Goal: Information Seeking & Learning: Learn about a topic

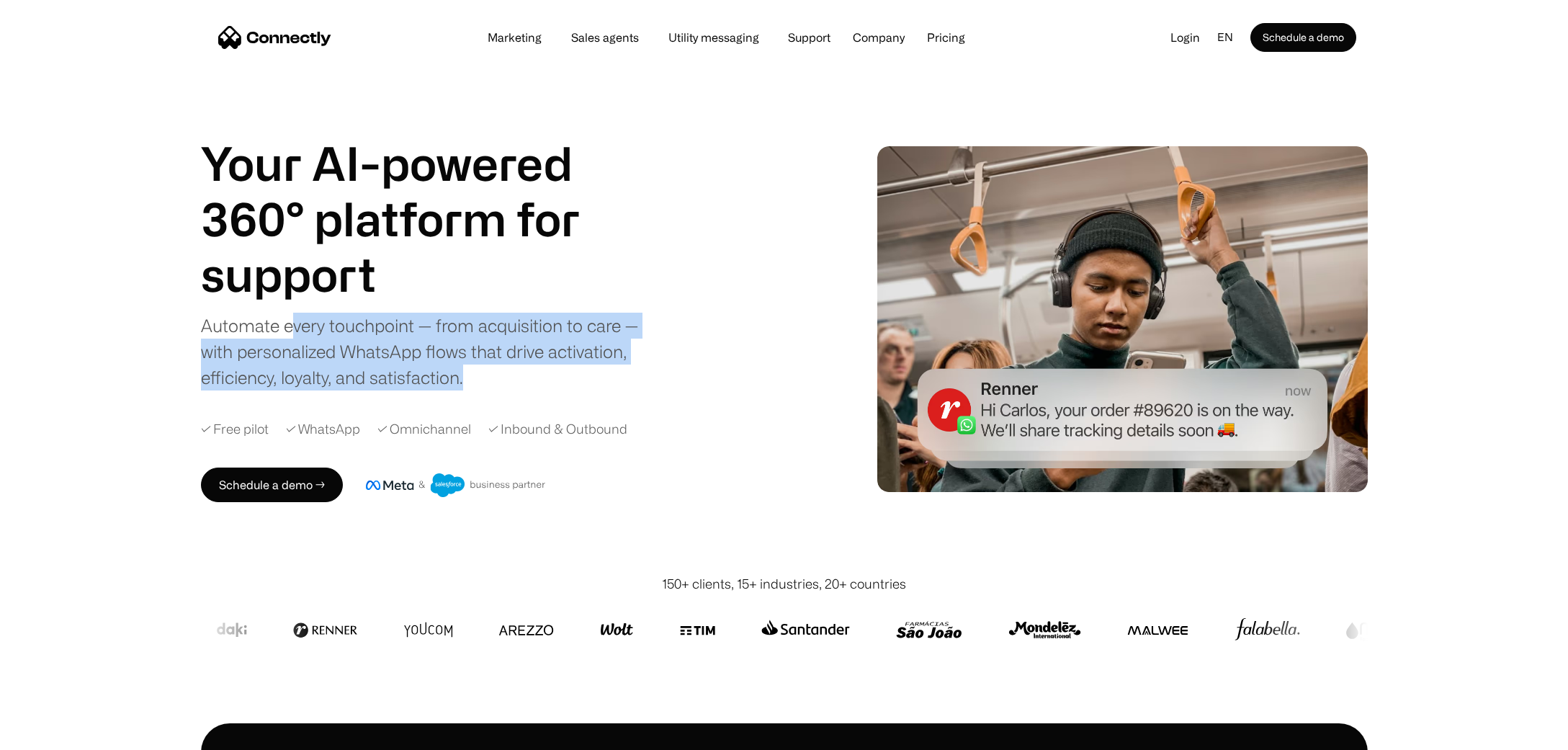
drag, startPoint x: 347, startPoint y: 323, endPoint x: 659, endPoint y: 368, distance: 315.2
click at [659, 367] on div "Your AI-powered 360° platform for sales agents support utility sales agents Sli…" at bounding box center [488, 263] width 576 height 255
click at [661, 375] on div "Your AI-powered 360° platform for sales agents support utility sales agents Sli…" at bounding box center [488, 263] width 576 height 255
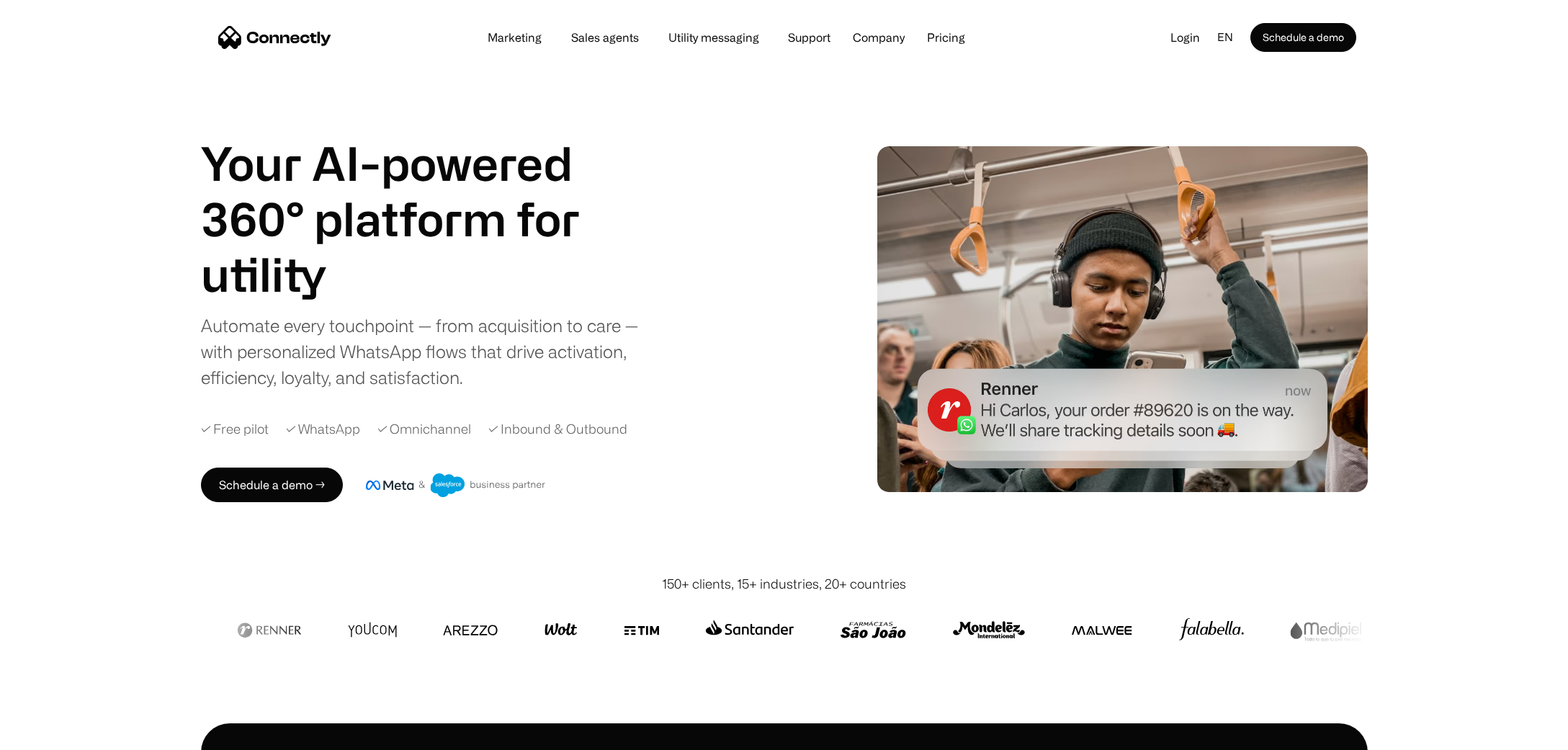
click at [1444, 418] on div "Your AI-powered 360° platform for sales agents support utility sales agents Sli…" at bounding box center [784, 319] width 1568 height 511
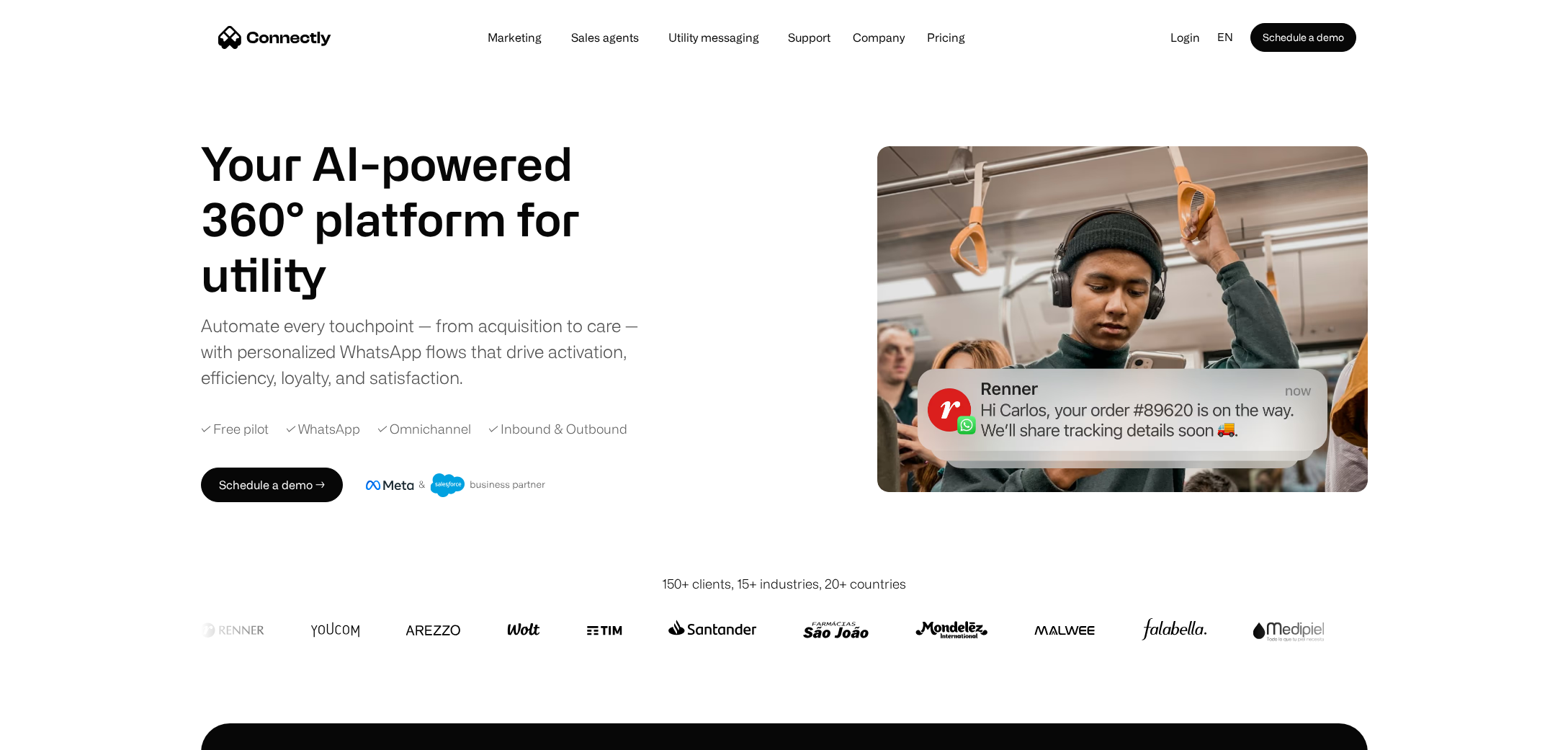
click at [970, 29] on div "Marketing Sales agents Utility messaging Support Company About us Careers Conta…" at bounding box center [727, 37] width 504 height 20
click at [943, 40] on link "Pricing" at bounding box center [946, 37] width 62 height 11
